Goal: Transaction & Acquisition: Book appointment/travel/reservation

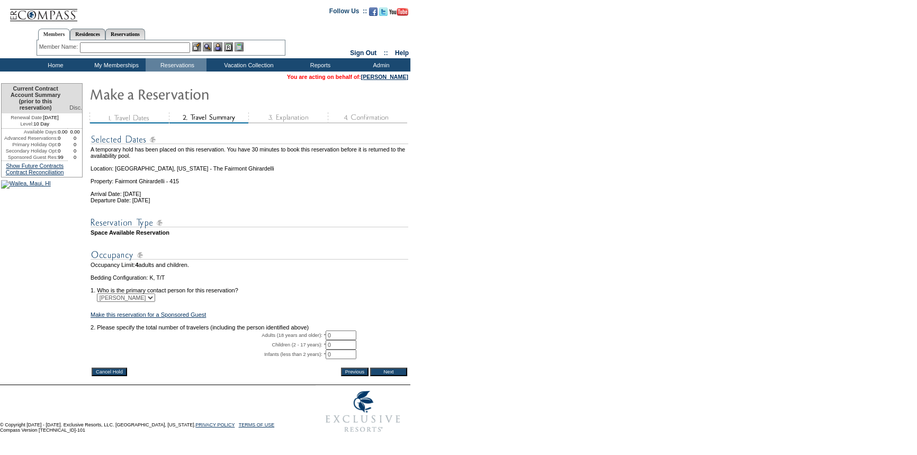
drag, startPoint x: 339, startPoint y: 344, endPoint x: 305, endPoint y: 344, distance: 33.9
click at [305, 340] on tr "Adults (18 years and older): * 0 * *" at bounding box center [250, 336] width 318 height 10
type input "4"
click at [387, 376] on input "Next" at bounding box center [388, 372] width 37 height 8
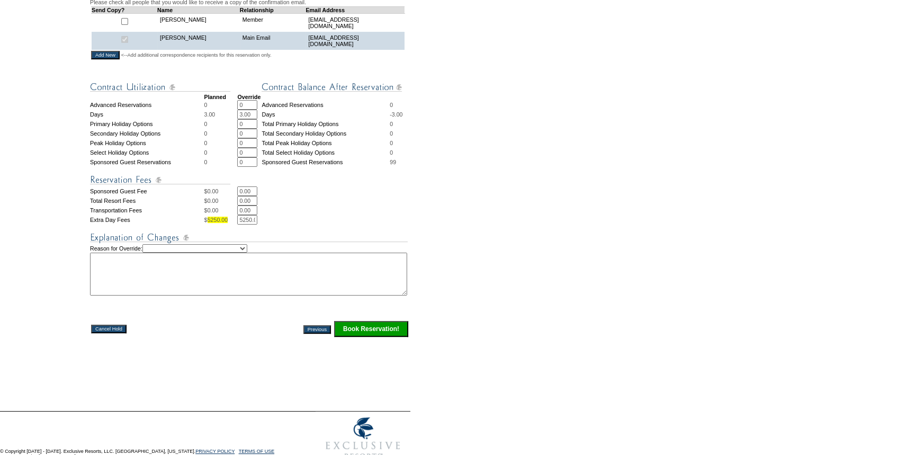
scroll to position [385, 0]
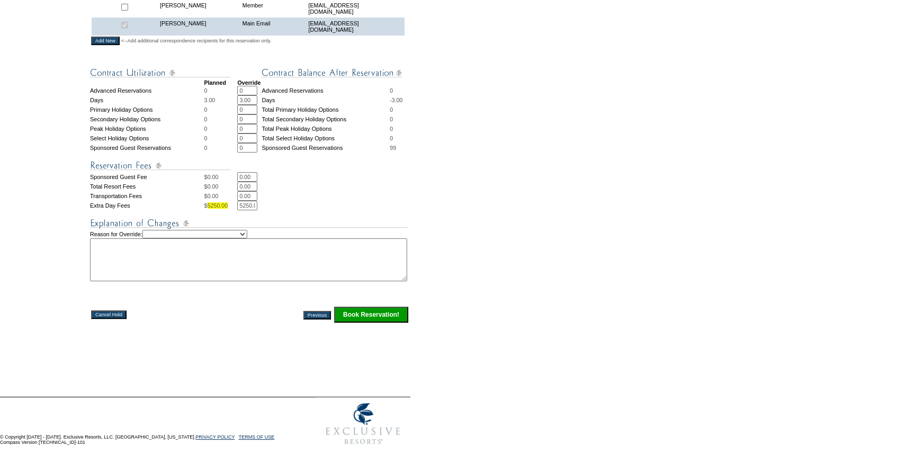
click at [240, 238] on select "Creating Continuous Stay Days Rebooked After Cancellation Editing Occupant Expe…" at bounding box center [194, 234] width 105 height 8
select select "1042"
click at [153, 238] on select "Creating Continuous Stay Days Rebooked After Cancellation Editing Occupant Expe…" at bounding box center [194, 234] width 105 height 8
click at [189, 281] on textarea at bounding box center [248, 259] width 317 height 43
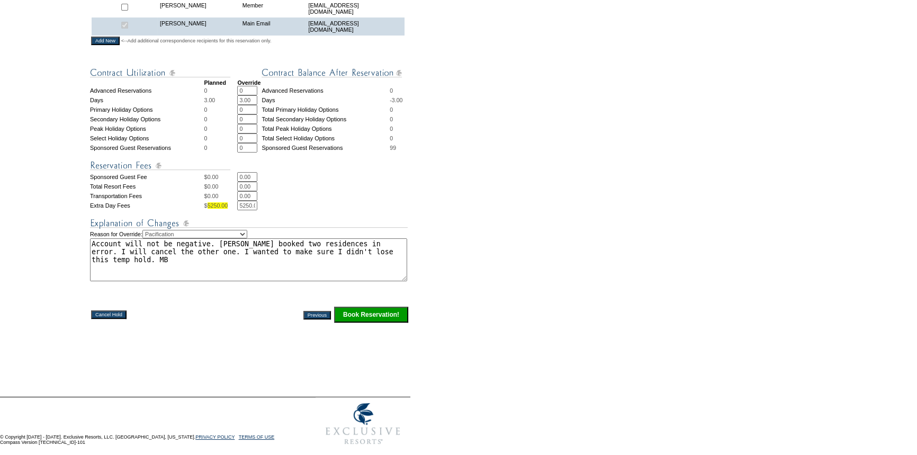
type textarea "Account will not be negative. [PERSON_NAME] booked two residences in error. I w…"
click at [374, 323] on input "Book Reservation!" at bounding box center [371, 315] width 74 height 16
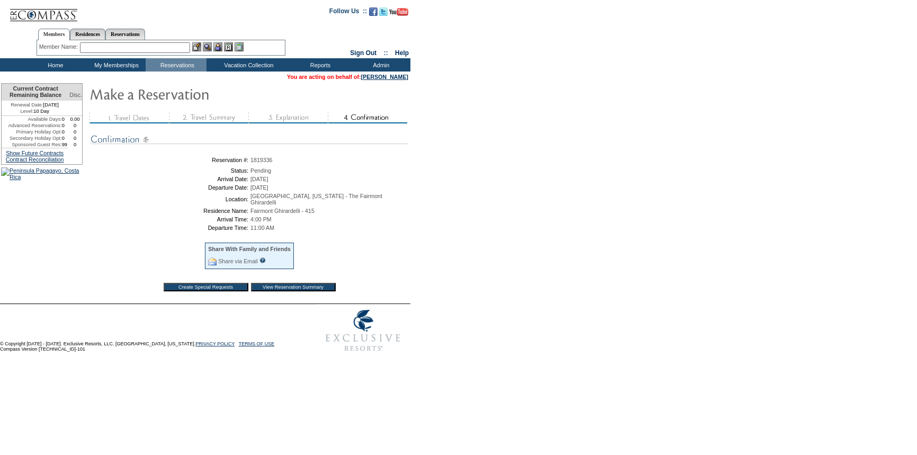
click at [302, 283] on input "View Reservation Summary" at bounding box center [293, 287] width 85 height 8
